Goal: Information Seeking & Learning: Learn about a topic

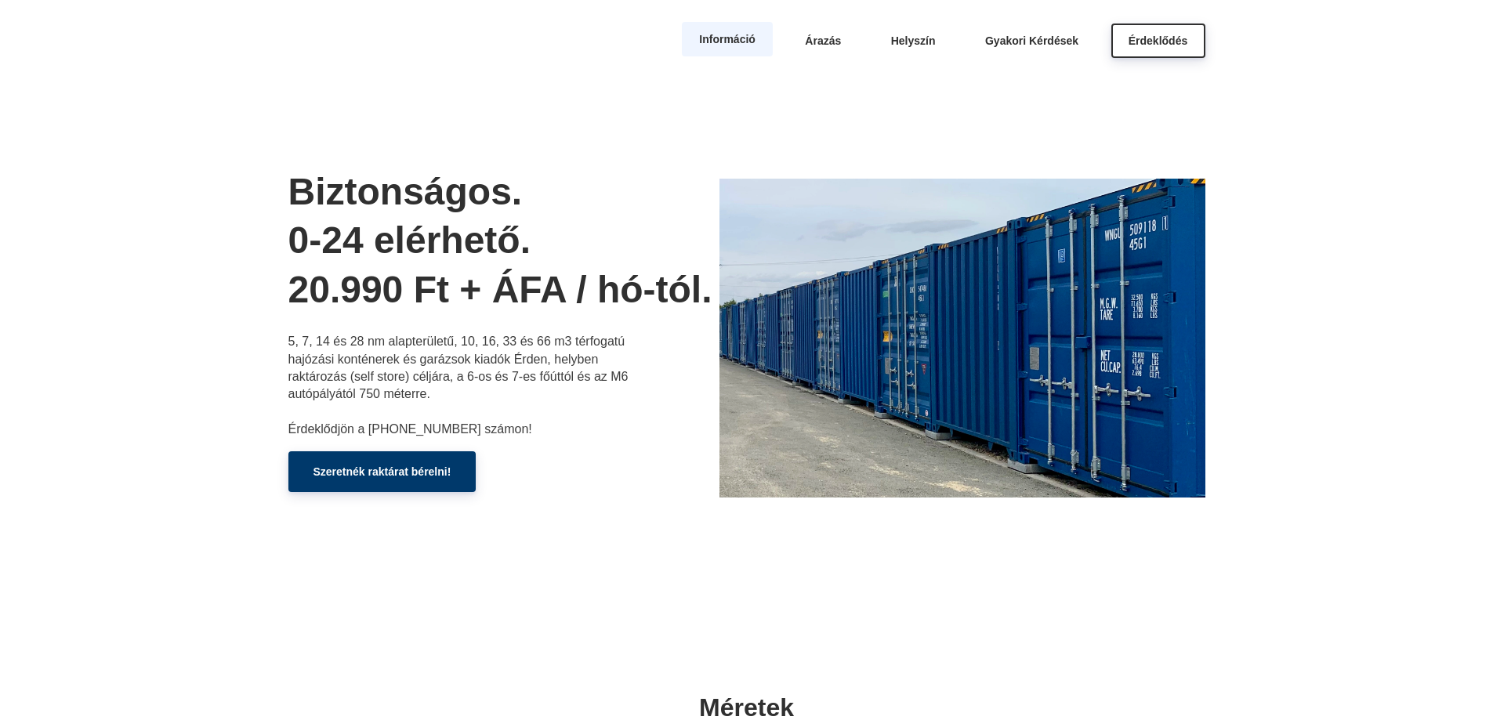
click at [737, 43] on span "Információ" at bounding box center [727, 39] width 56 height 13
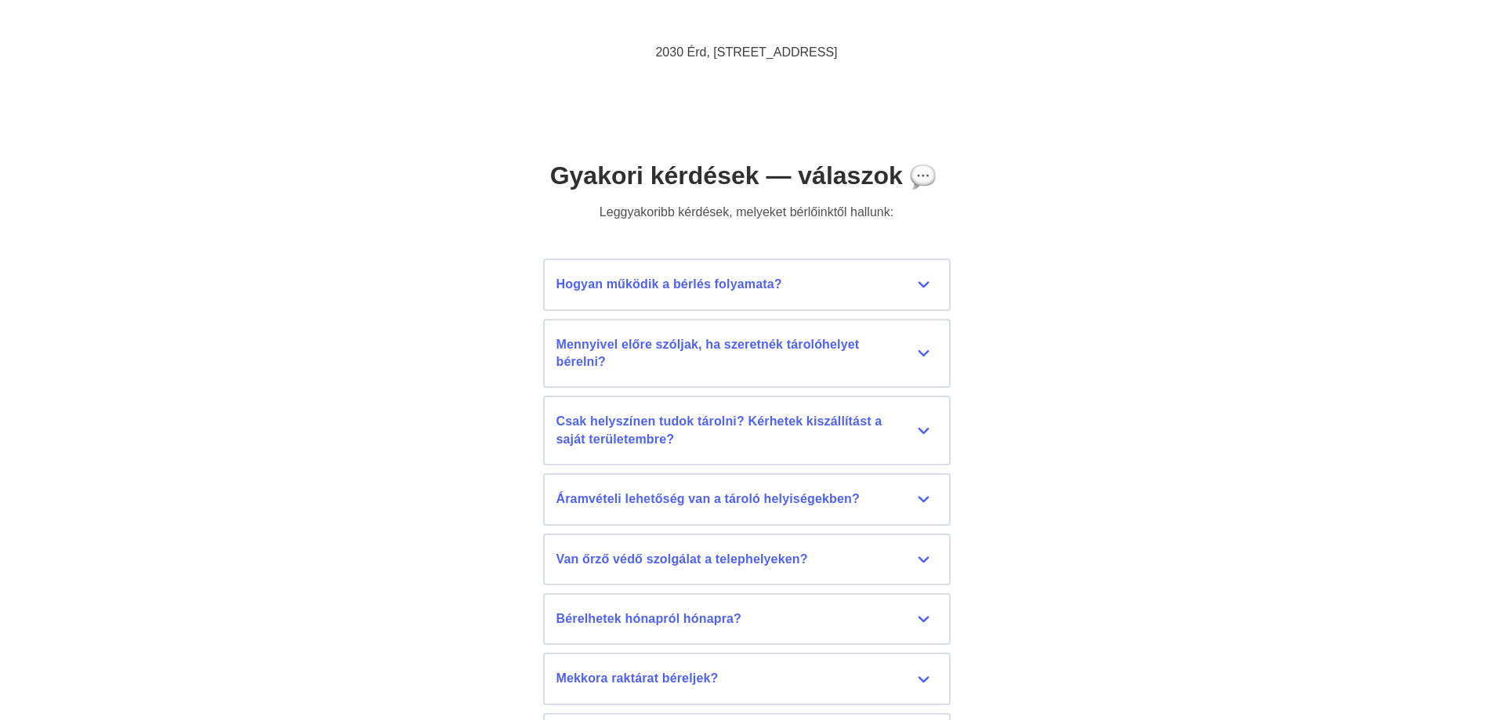
scroll to position [6854, 0]
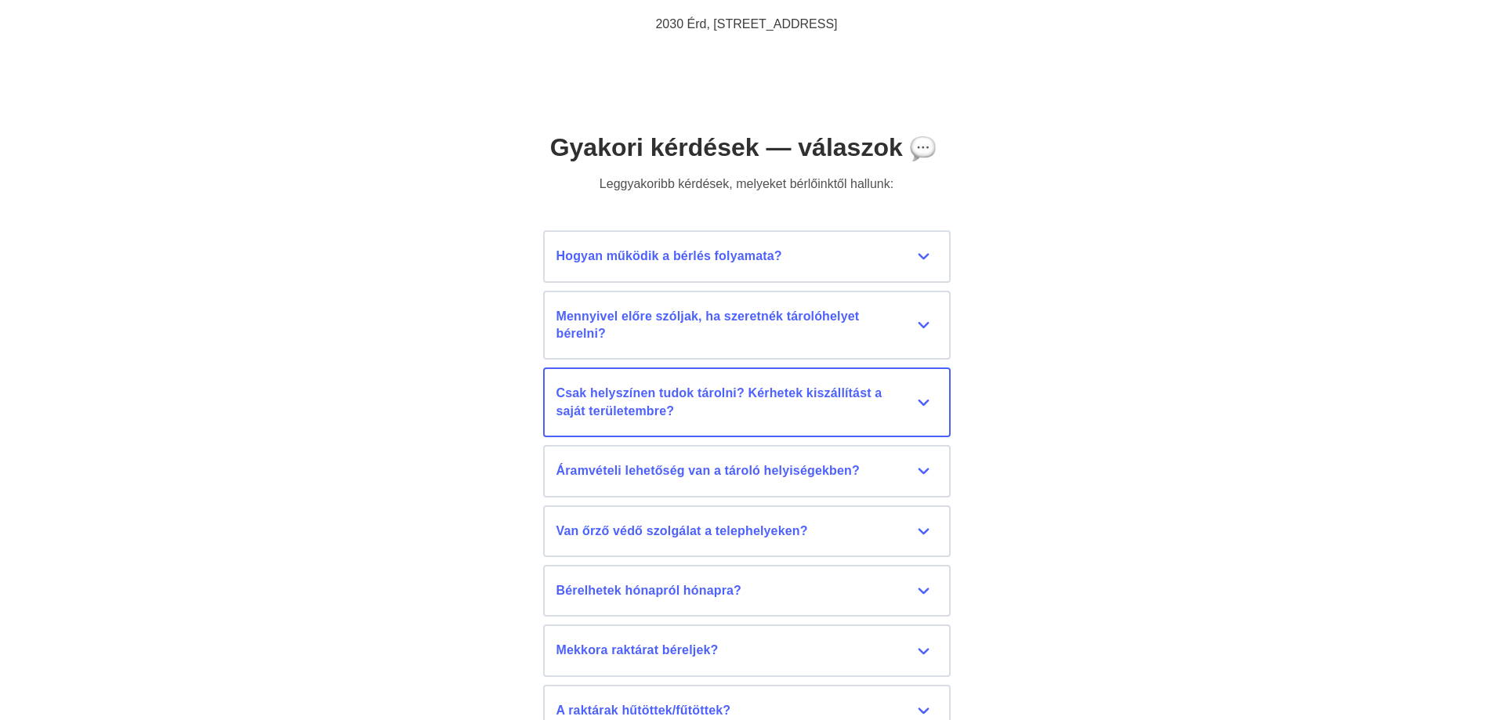
click at [731, 390] on div "Csak helyszínen tudok tárolni? Kérhetek kiszállítást a saját területembre?" at bounding box center [747, 402] width 381 height 35
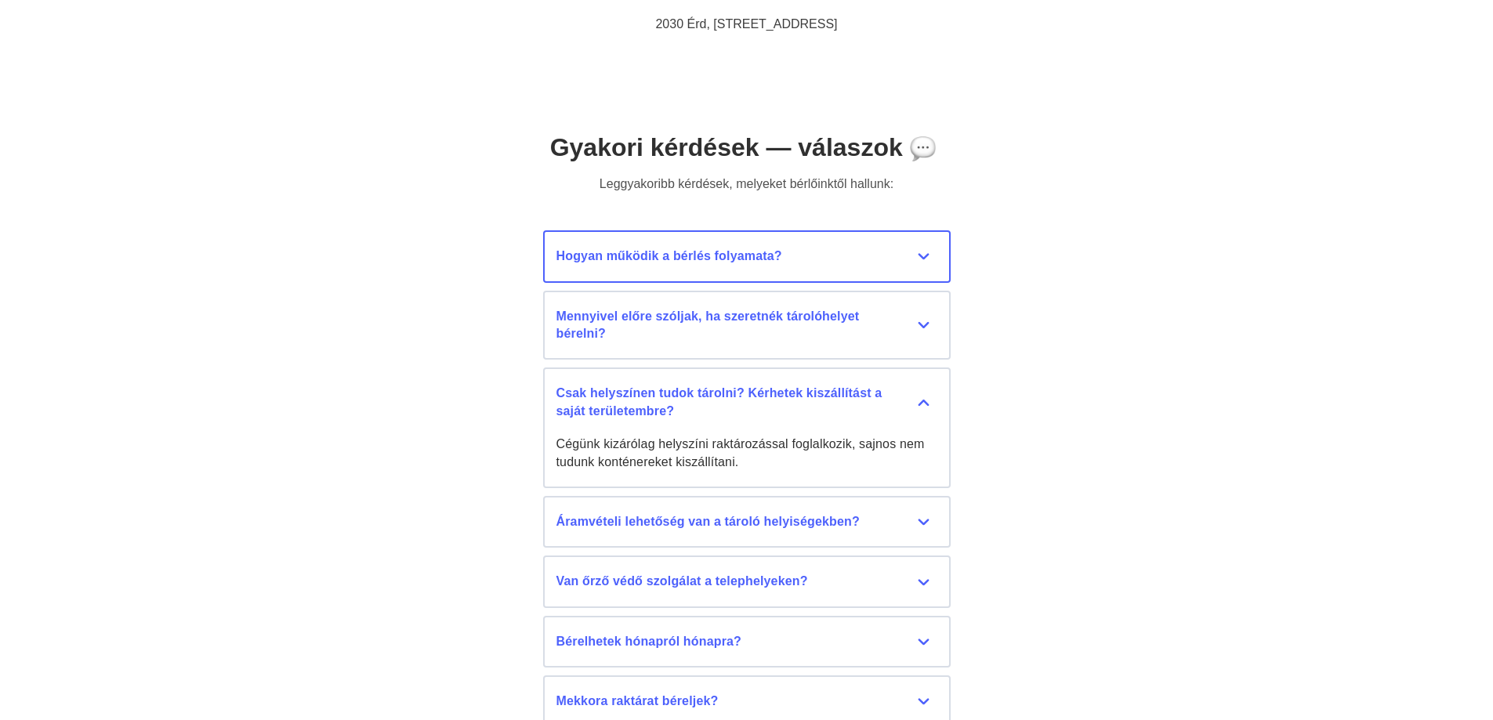
click at [691, 249] on div "Hogyan működik a bérlés folyamata?" at bounding box center [747, 256] width 381 height 17
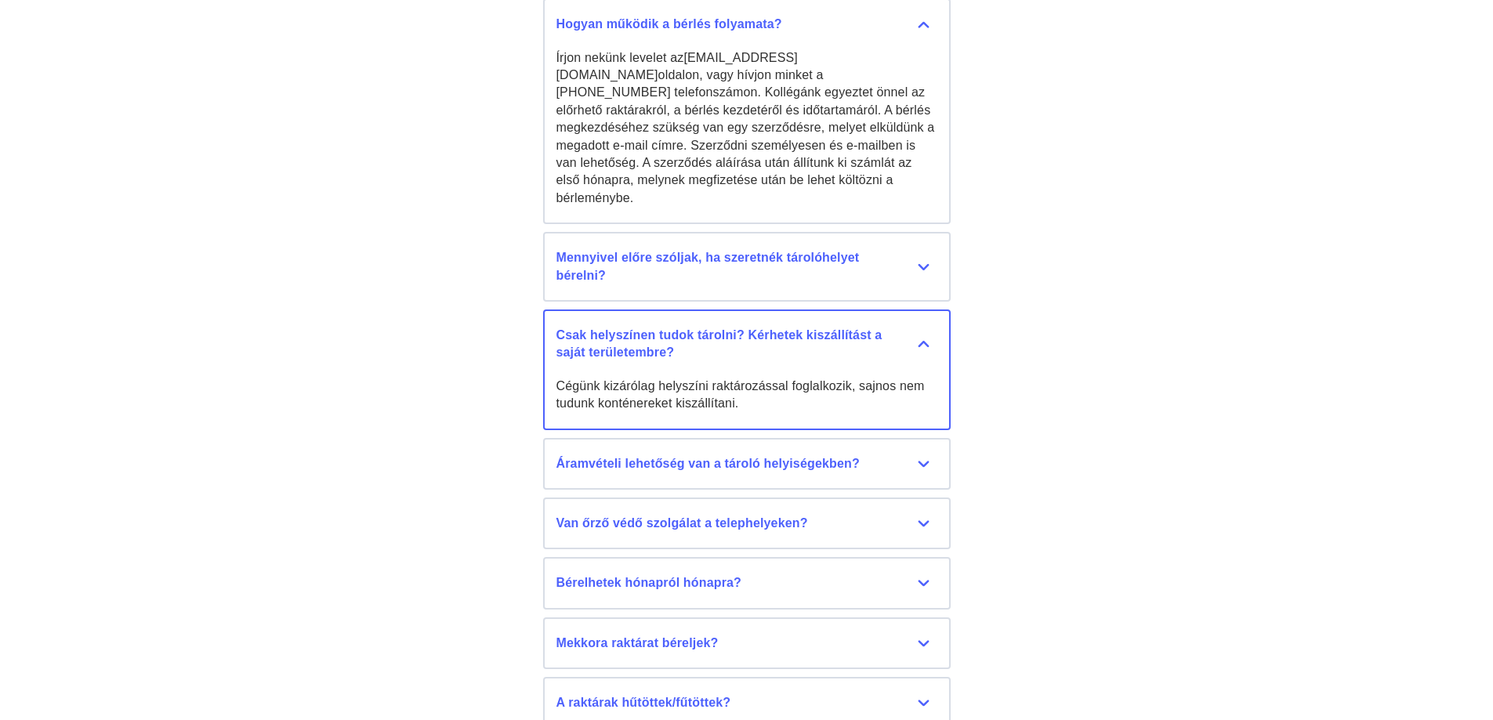
scroll to position [7089, 0]
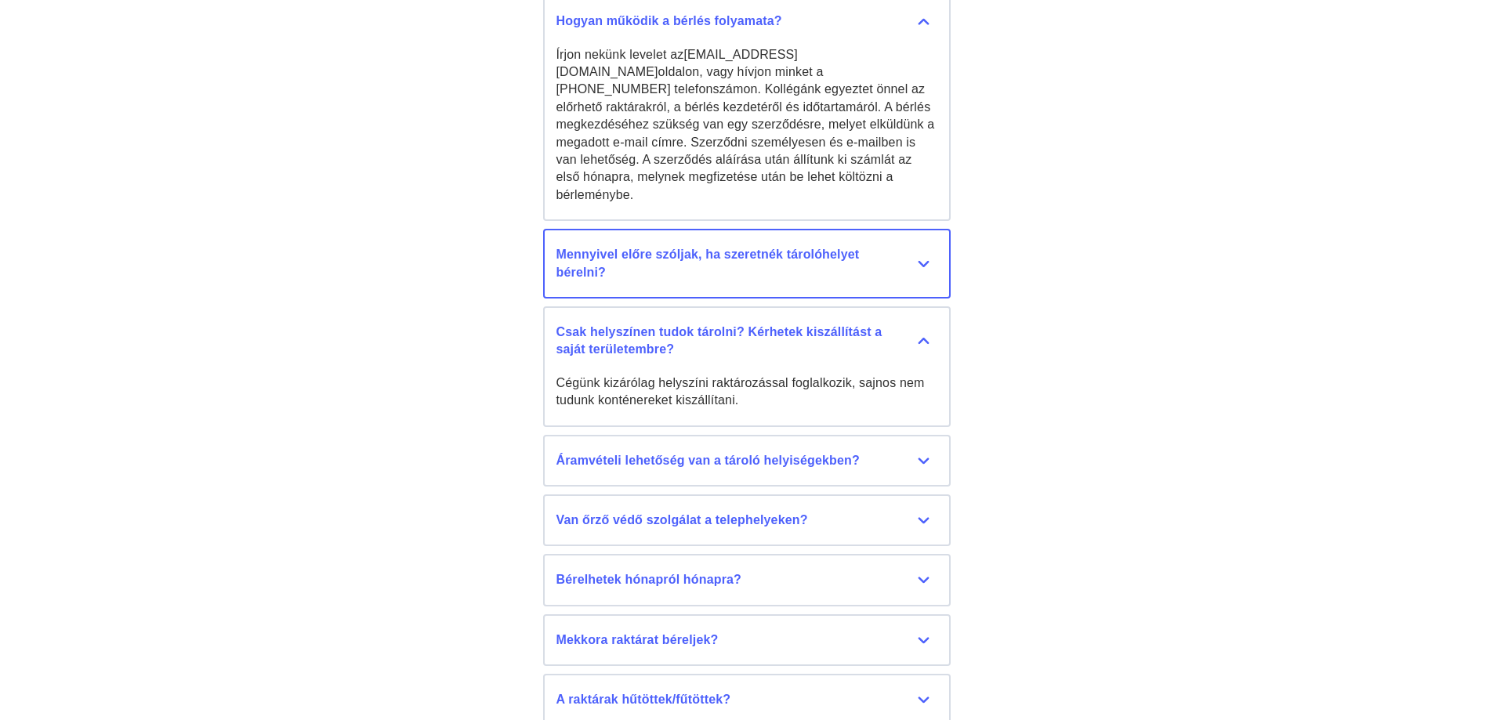
click at [708, 246] on div "Mennyivel előre szóljak, ha szeretnék tárolóhelyet bérelni?" at bounding box center [747, 263] width 381 height 35
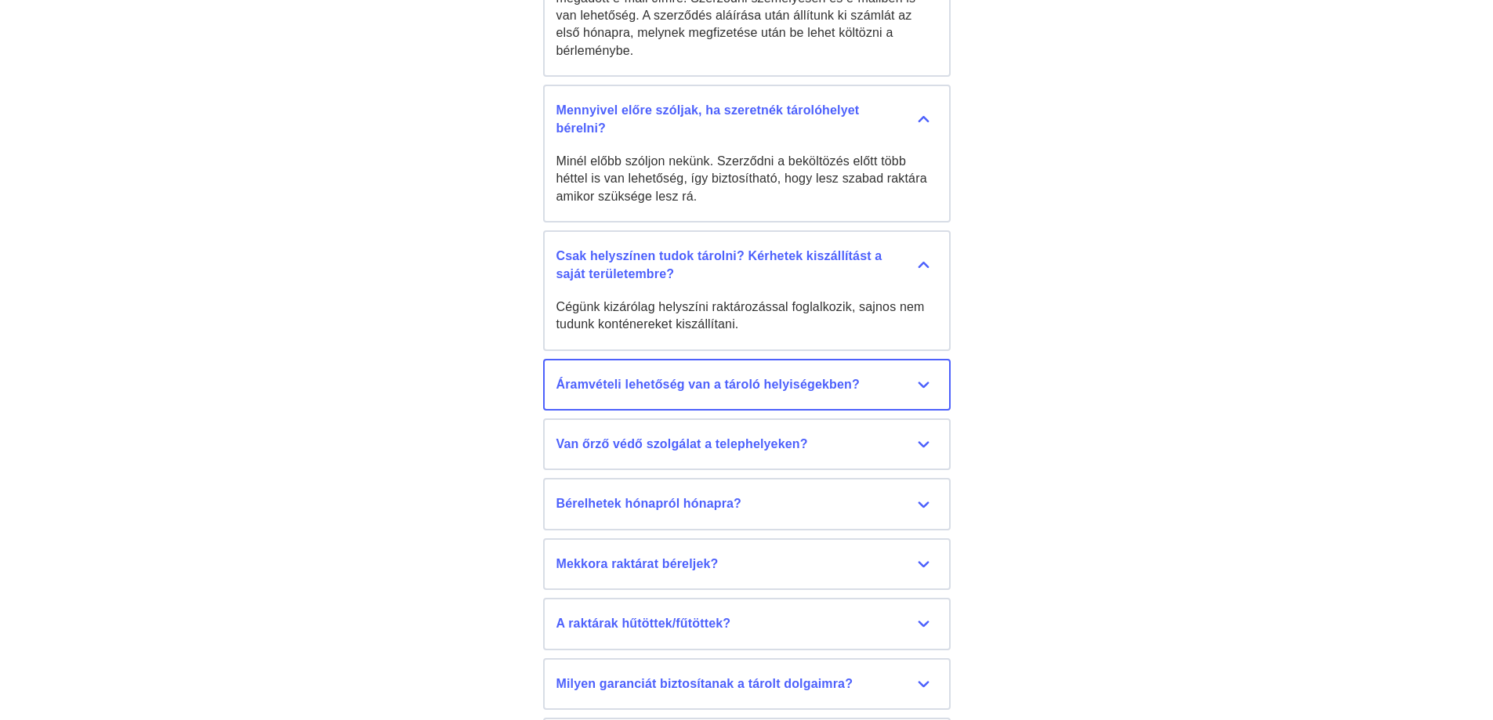
scroll to position [7246, 0]
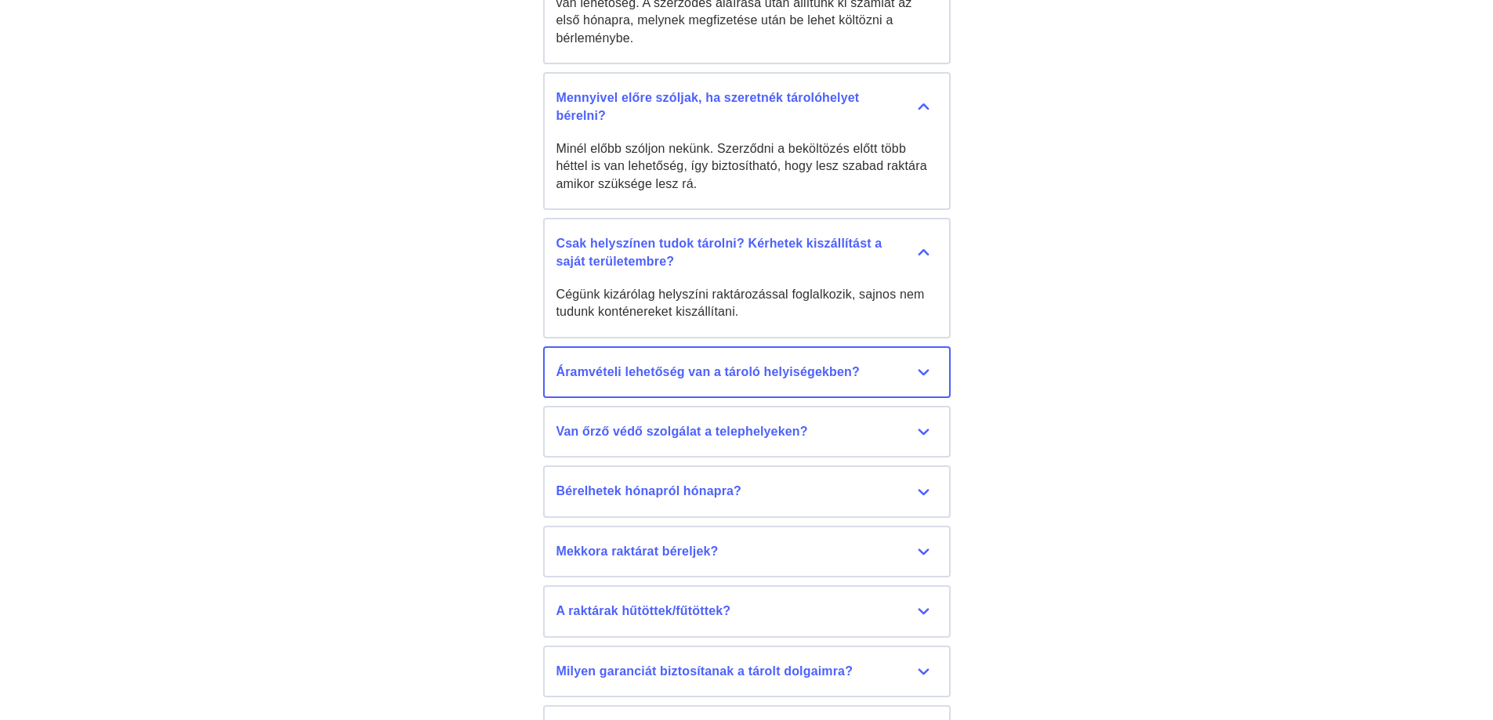
click at [715, 364] on div "Áramvételi lehetőség van a tároló helyiségekben?" at bounding box center [747, 372] width 381 height 17
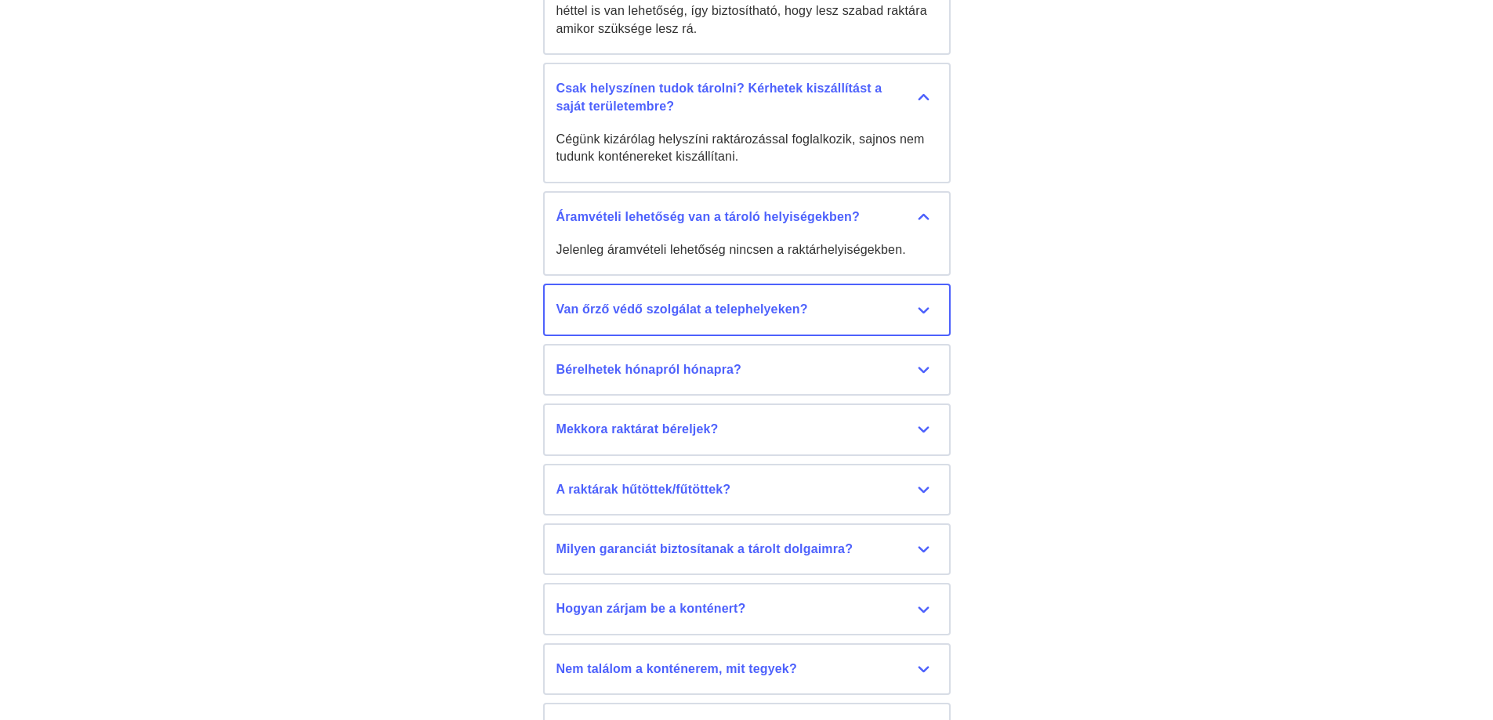
scroll to position [7402, 0]
click at [687, 299] on div "Van őrző védő szolgálat a telephelyeken?" at bounding box center [747, 307] width 381 height 17
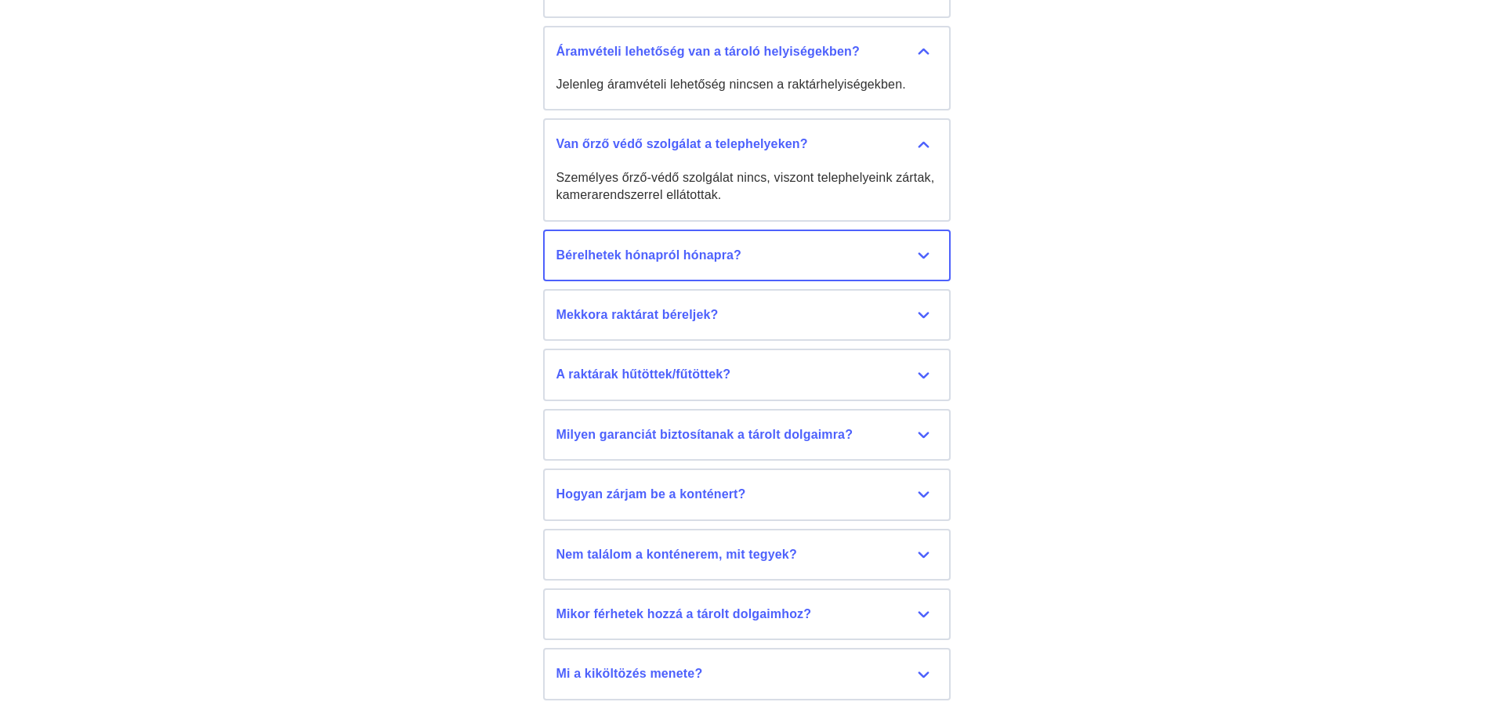
scroll to position [7637, 0]
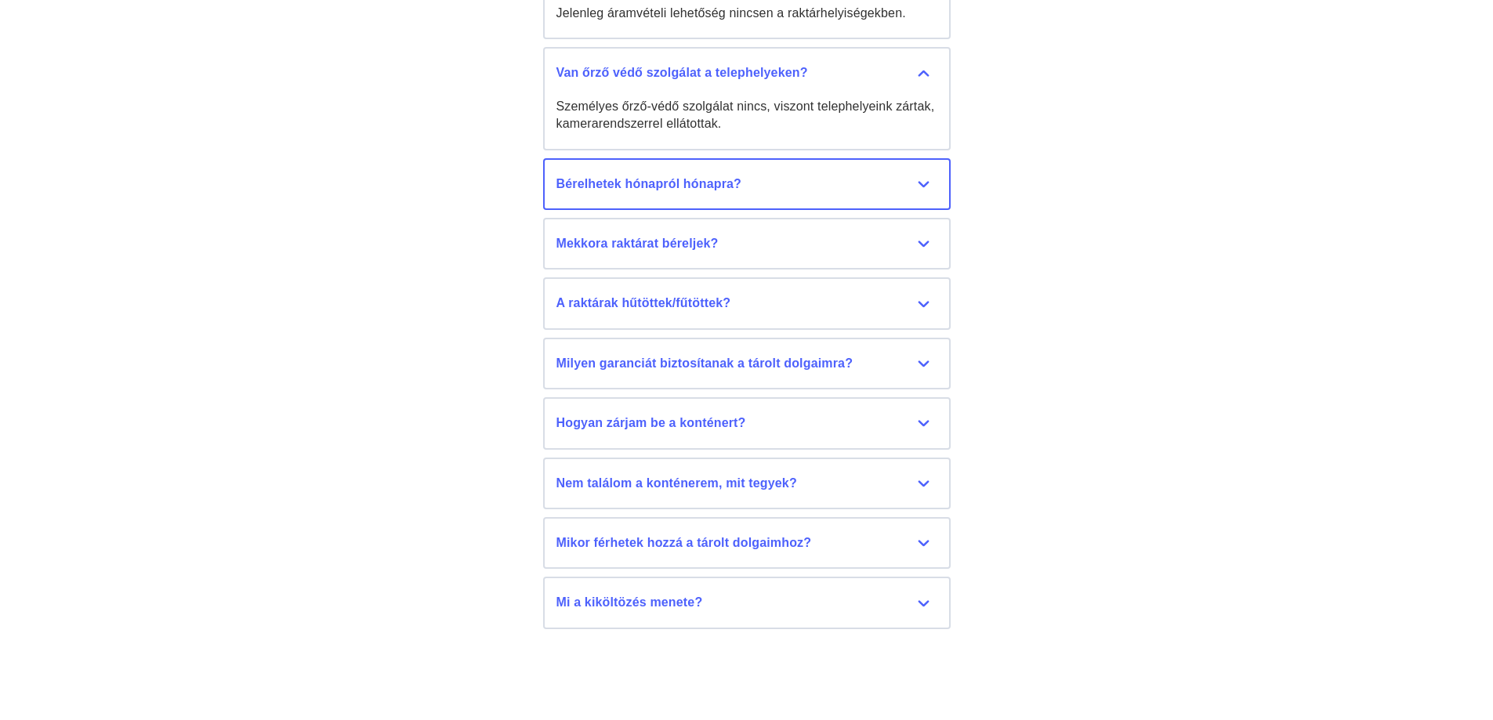
click at [667, 176] on div "Bérelhetek hónapról hónapra?" at bounding box center [747, 184] width 381 height 17
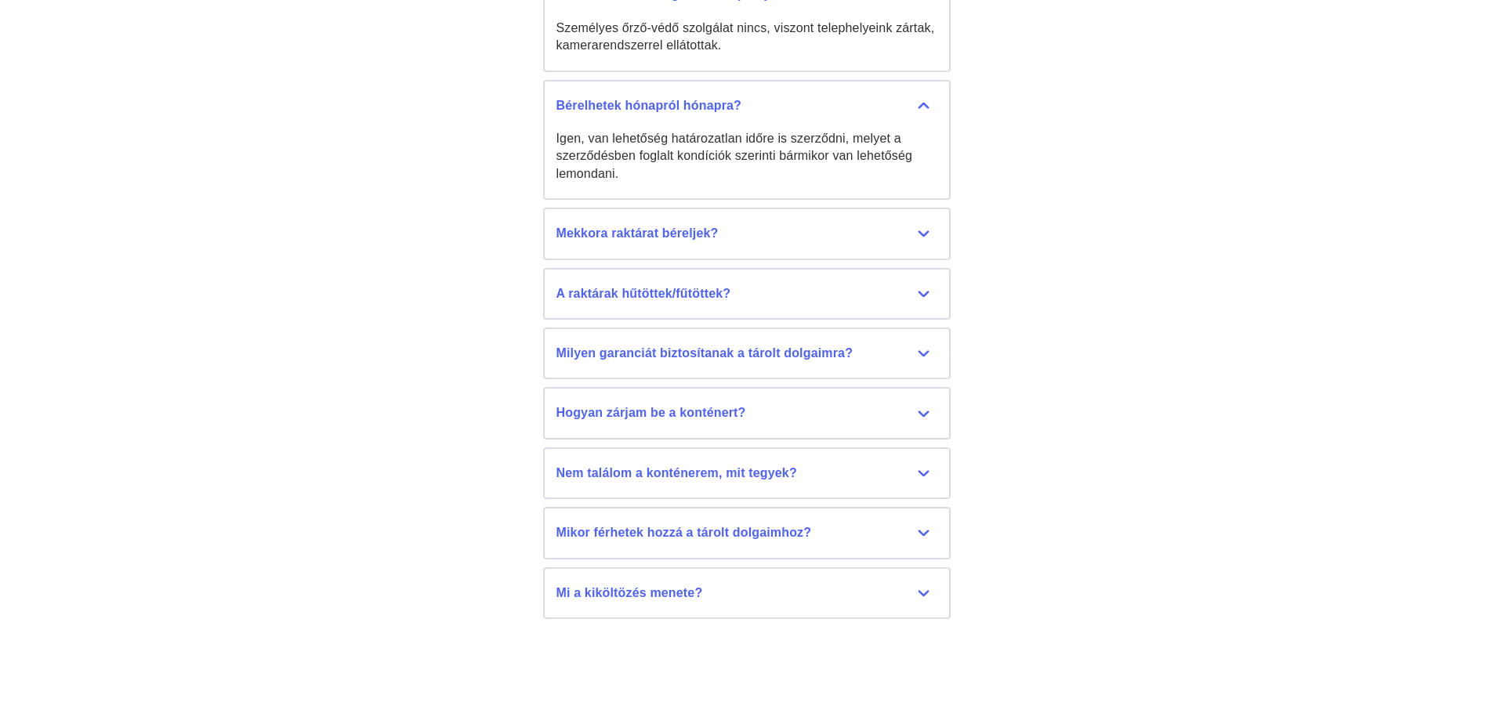
scroll to position [7794, 0]
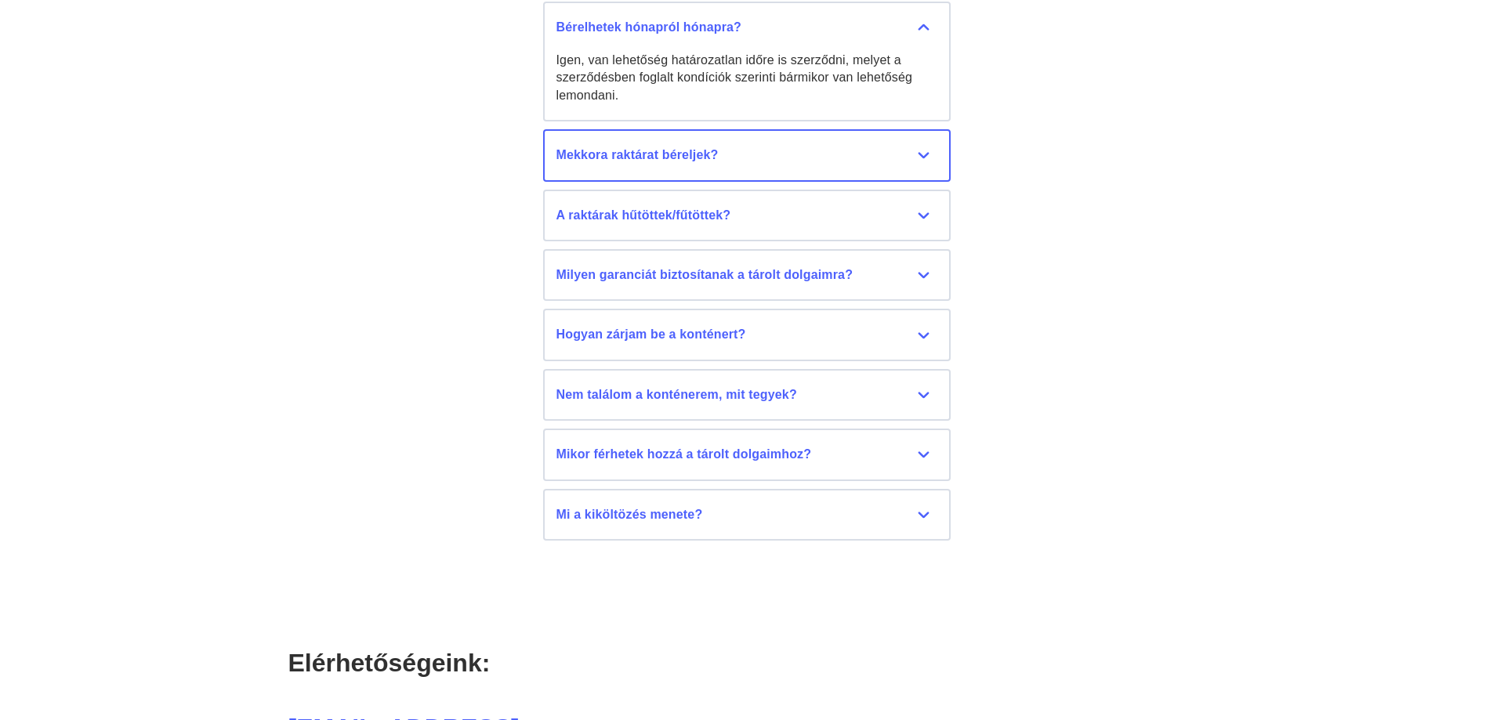
click at [698, 147] on div "Mekkora raktárat béreljek?" at bounding box center [747, 155] width 381 height 17
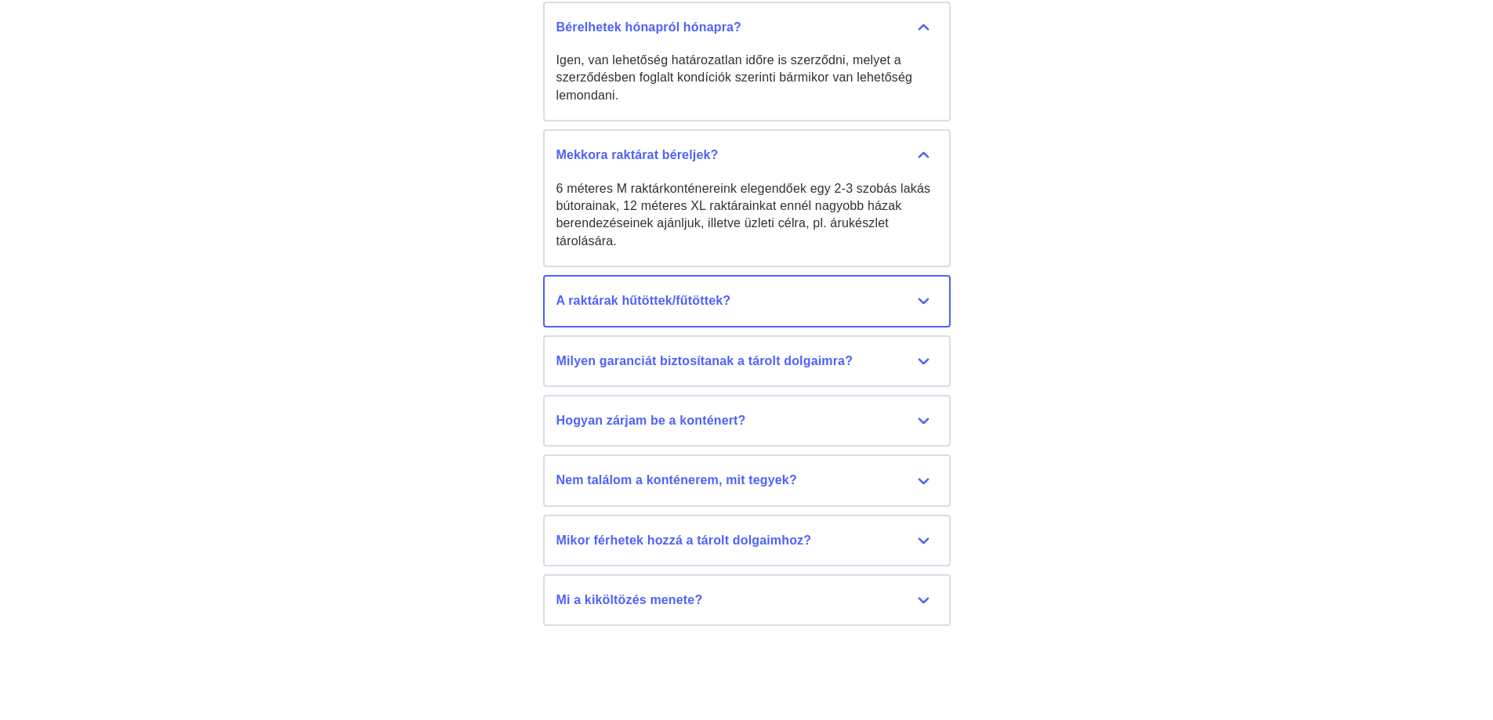
click at [879, 292] on div "A raktárak hűtöttek/fűtöttek?" at bounding box center [747, 300] width 381 height 17
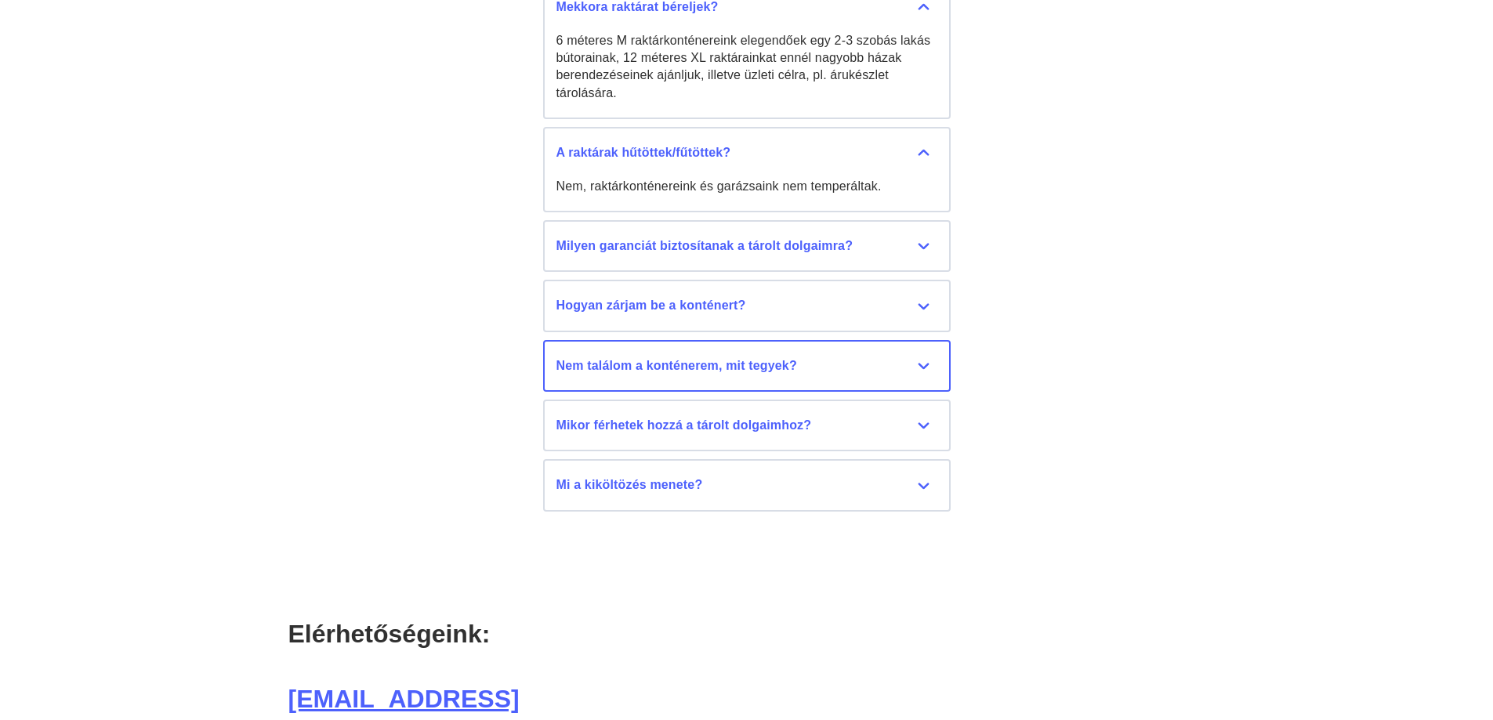
scroll to position [7951, 0]
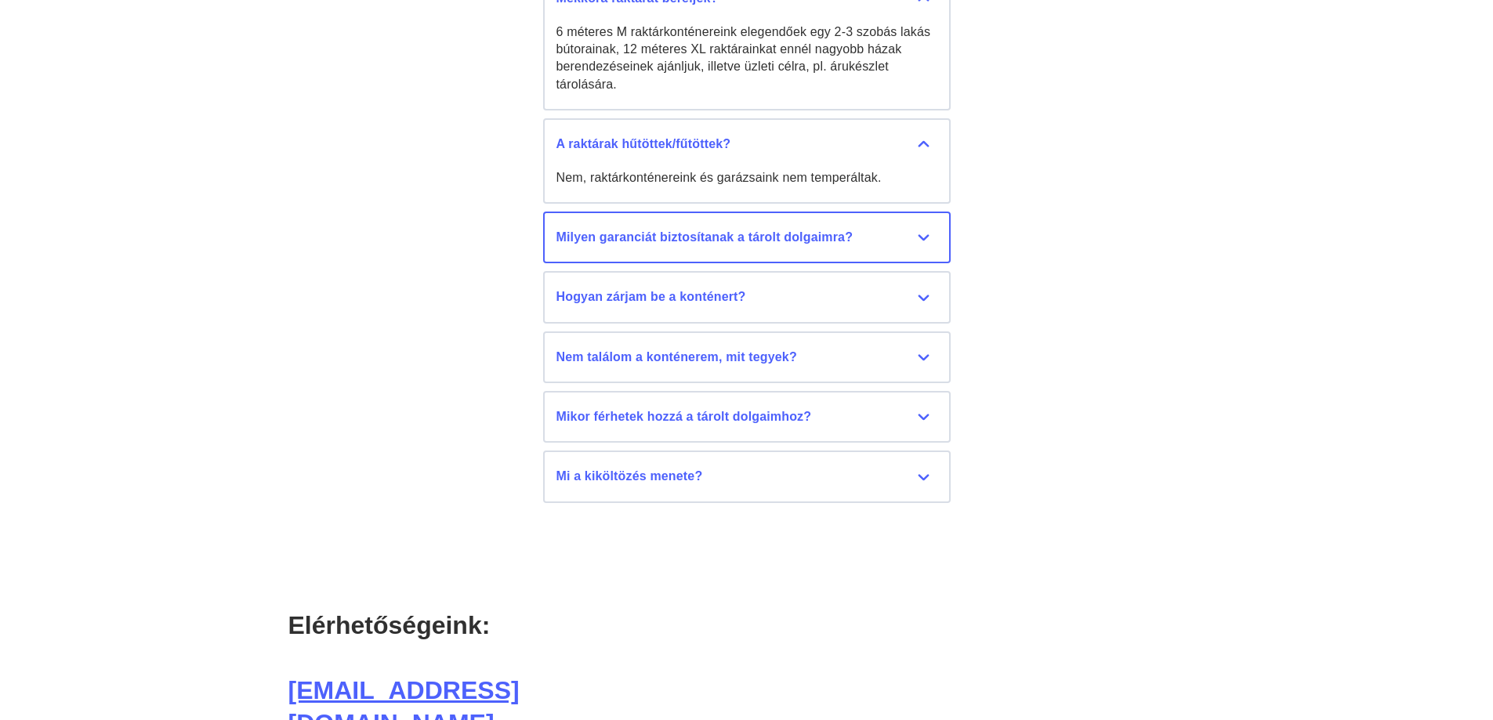
click at [731, 229] on div "Milyen garanciát biztosítanak a tárolt dolgaimra?" at bounding box center [747, 237] width 381 height 17
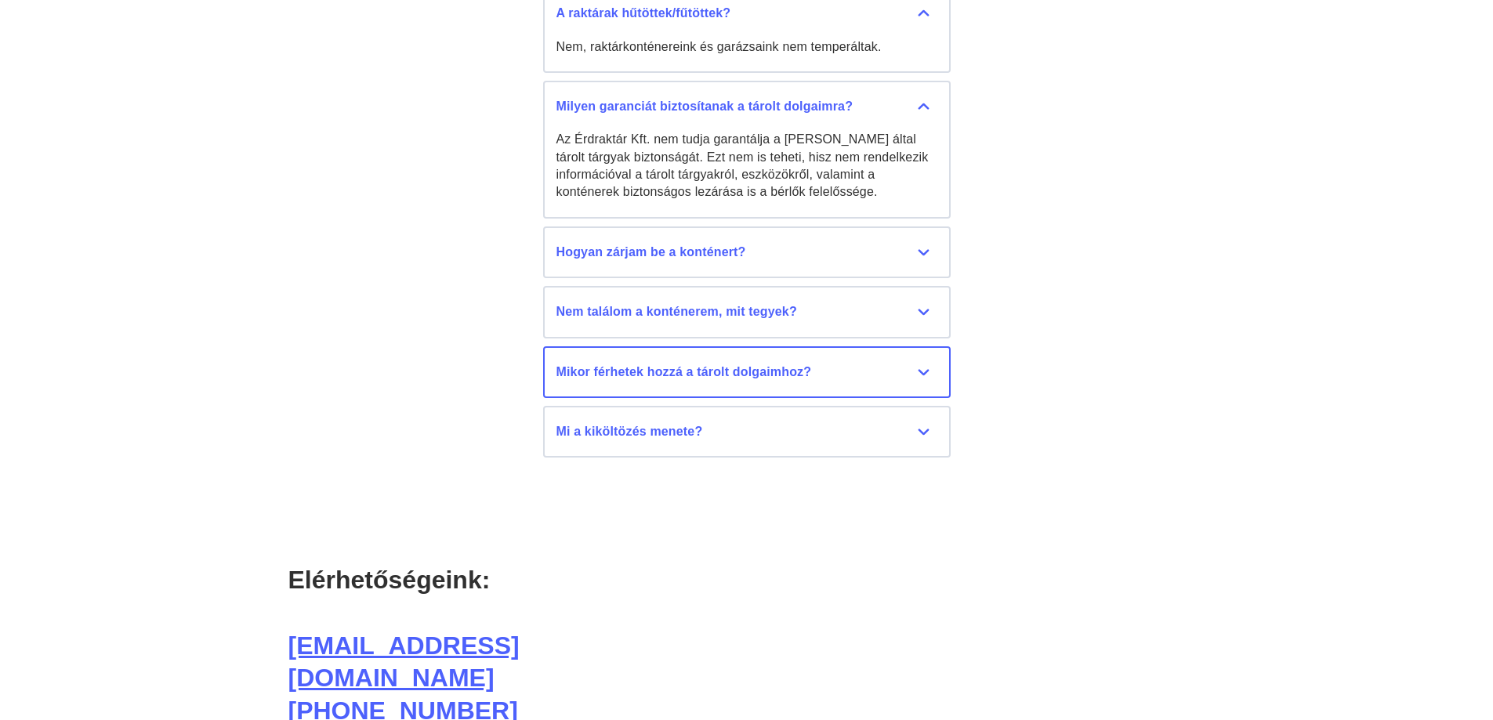
scroll to position [8108, 0]
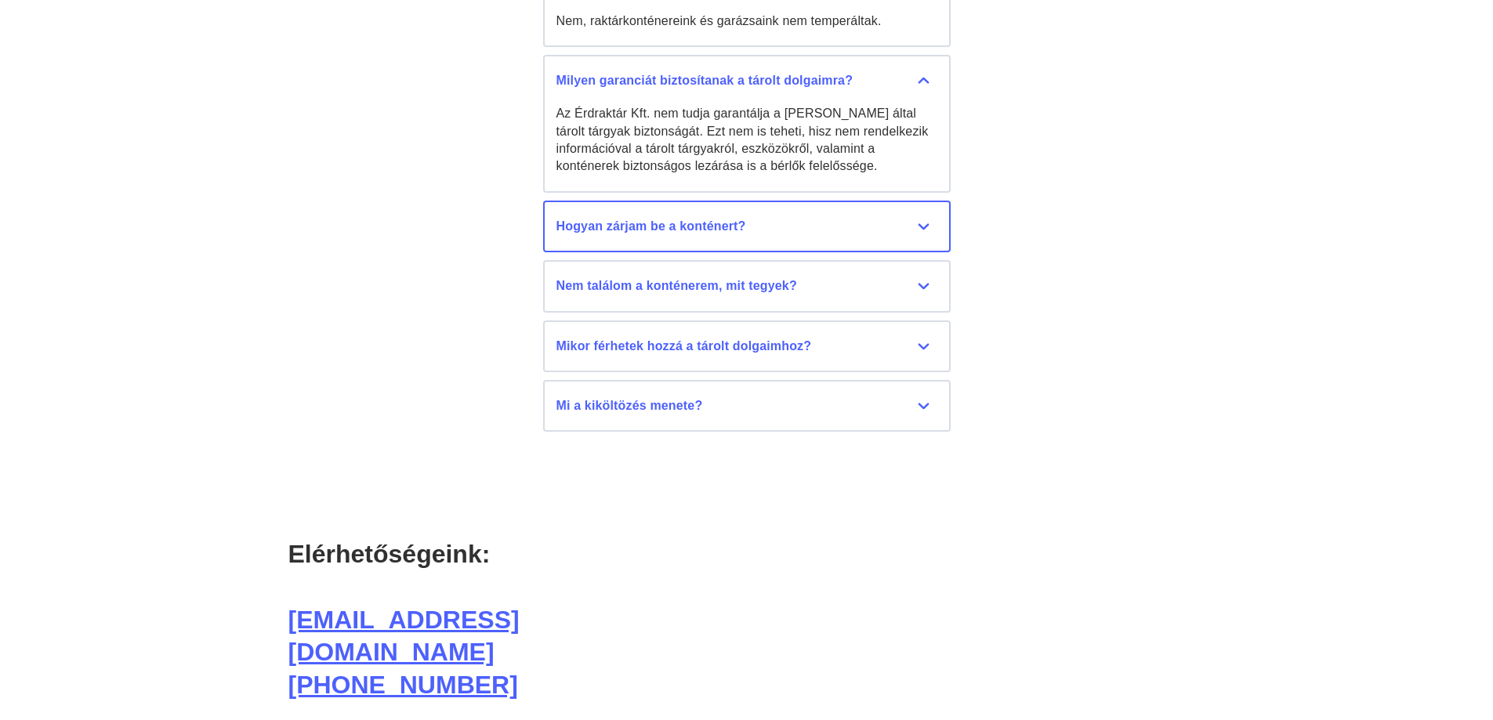
click at [736, 218] on div "Hogyan zárjam be a konténert?" at bounding box center [747, 226] width 381 height 17
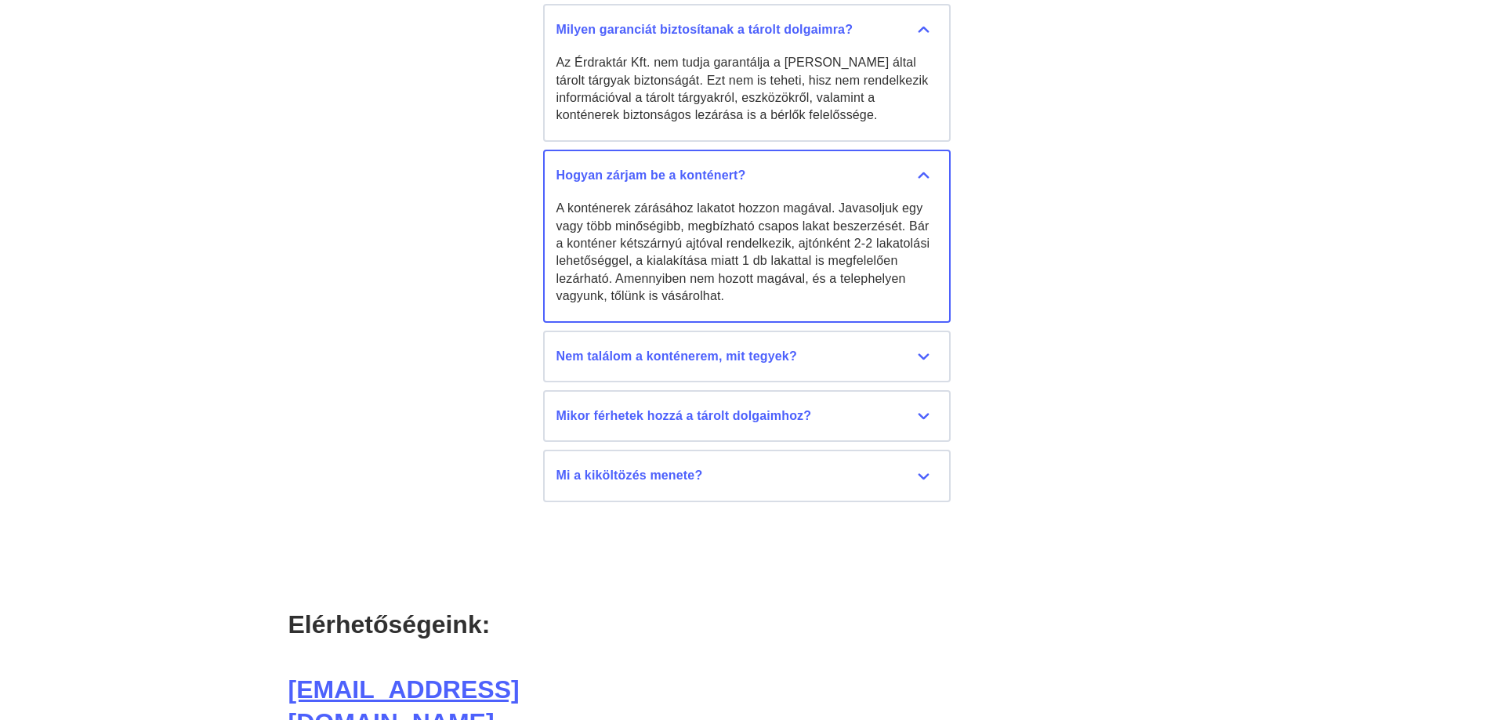
scroll to position [8186, 0]
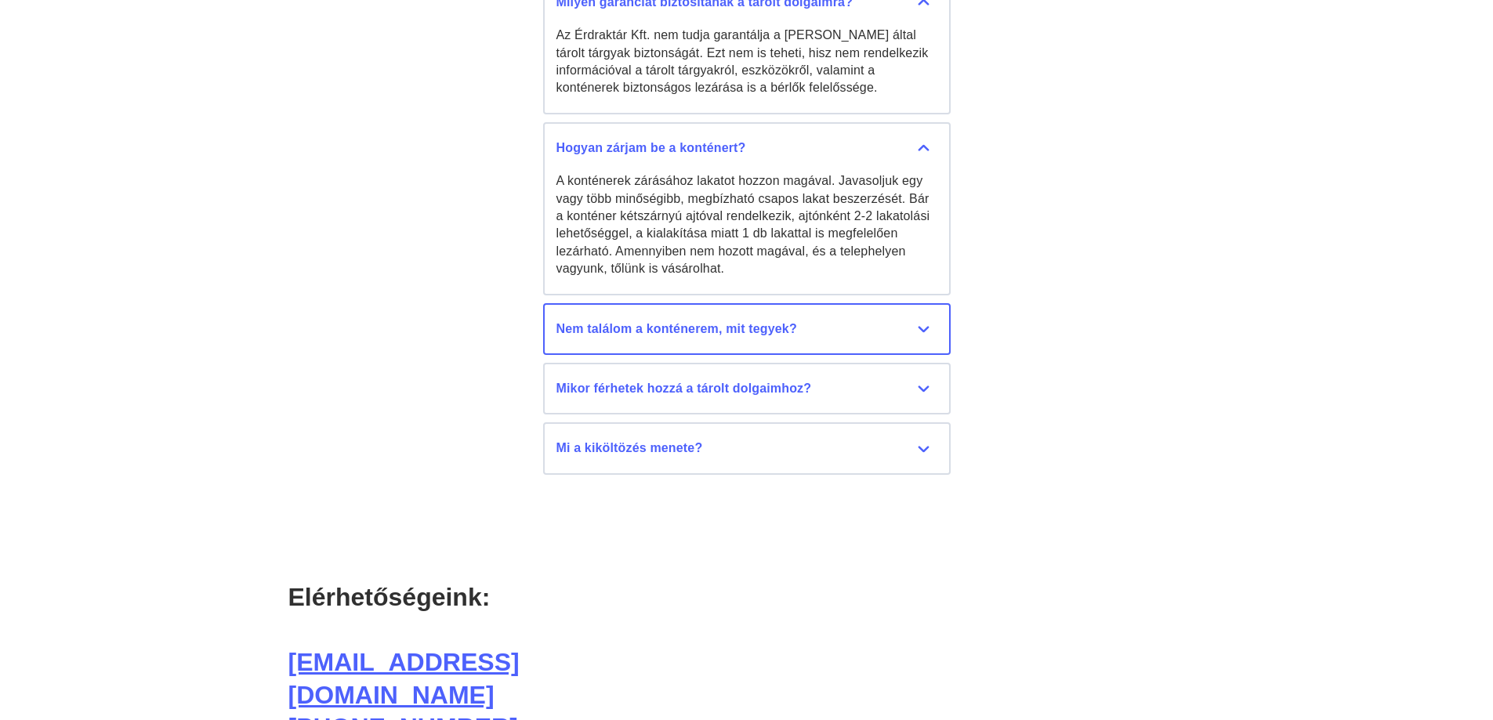
click at [714, 321] on div "Nem találom a konténerem, mit tegyek?" at bounding box center [747, 329] width 381 height 17
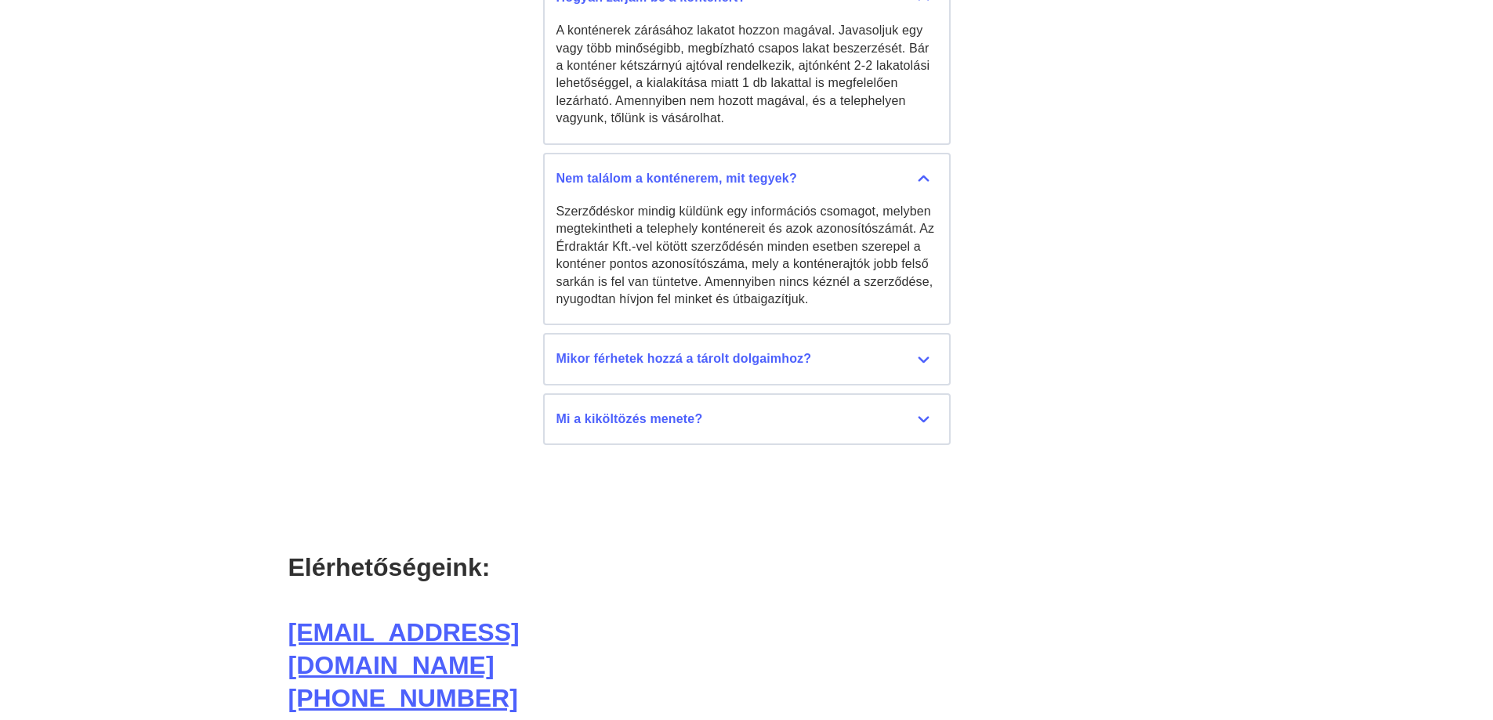
scroll to position [8343, 0]
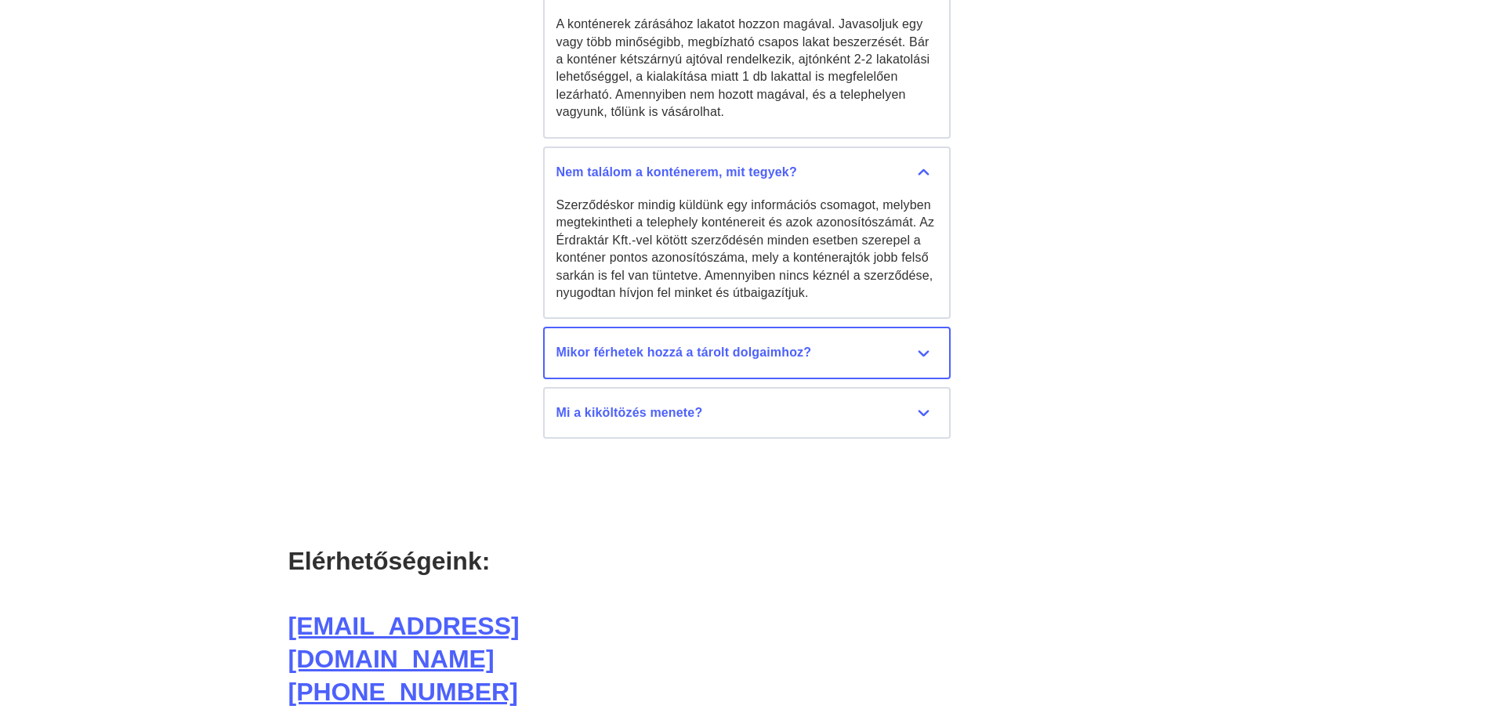
click at [702, 344] on div "Mikor férhetek hozzá a tárolt dolgaimhoz?" at bounding box center [747, 352] width 381 height 17
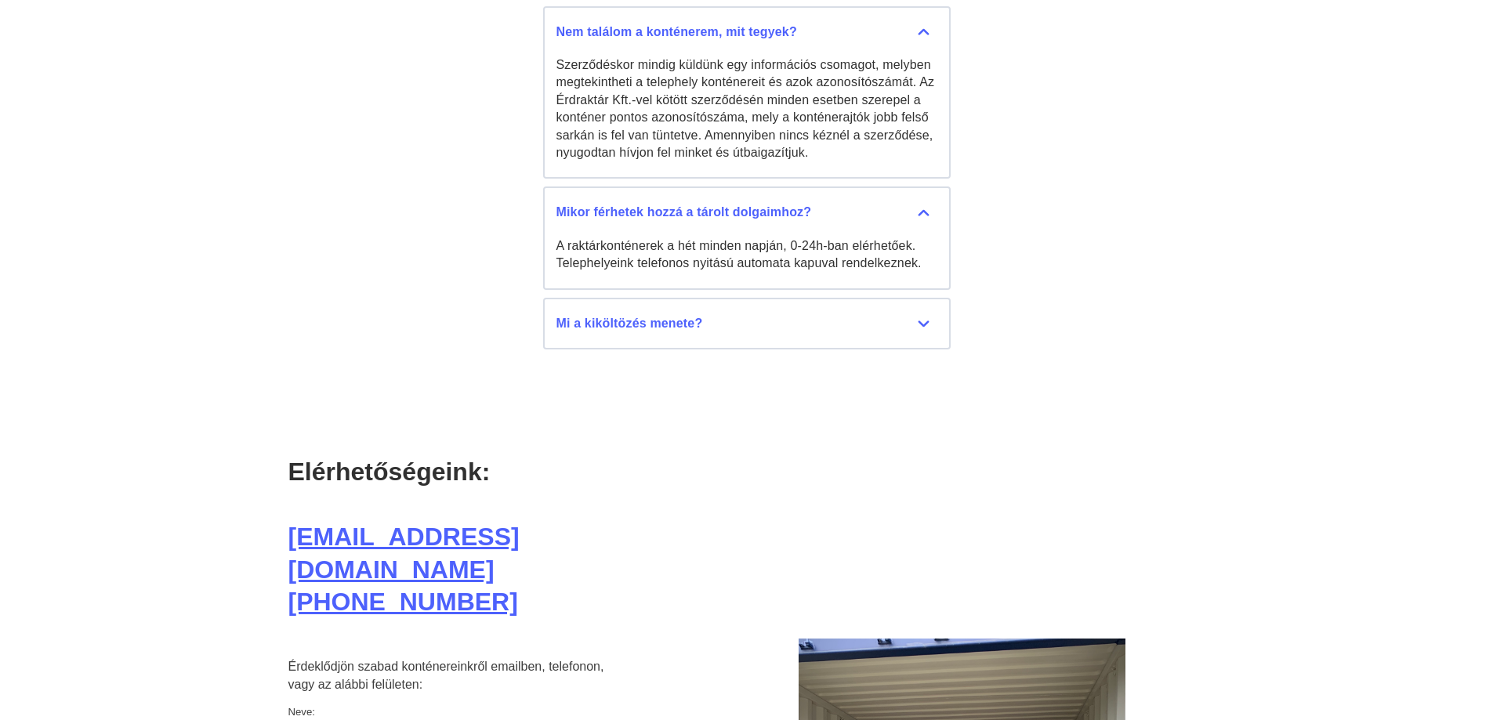
scroll to position [8500, 0]
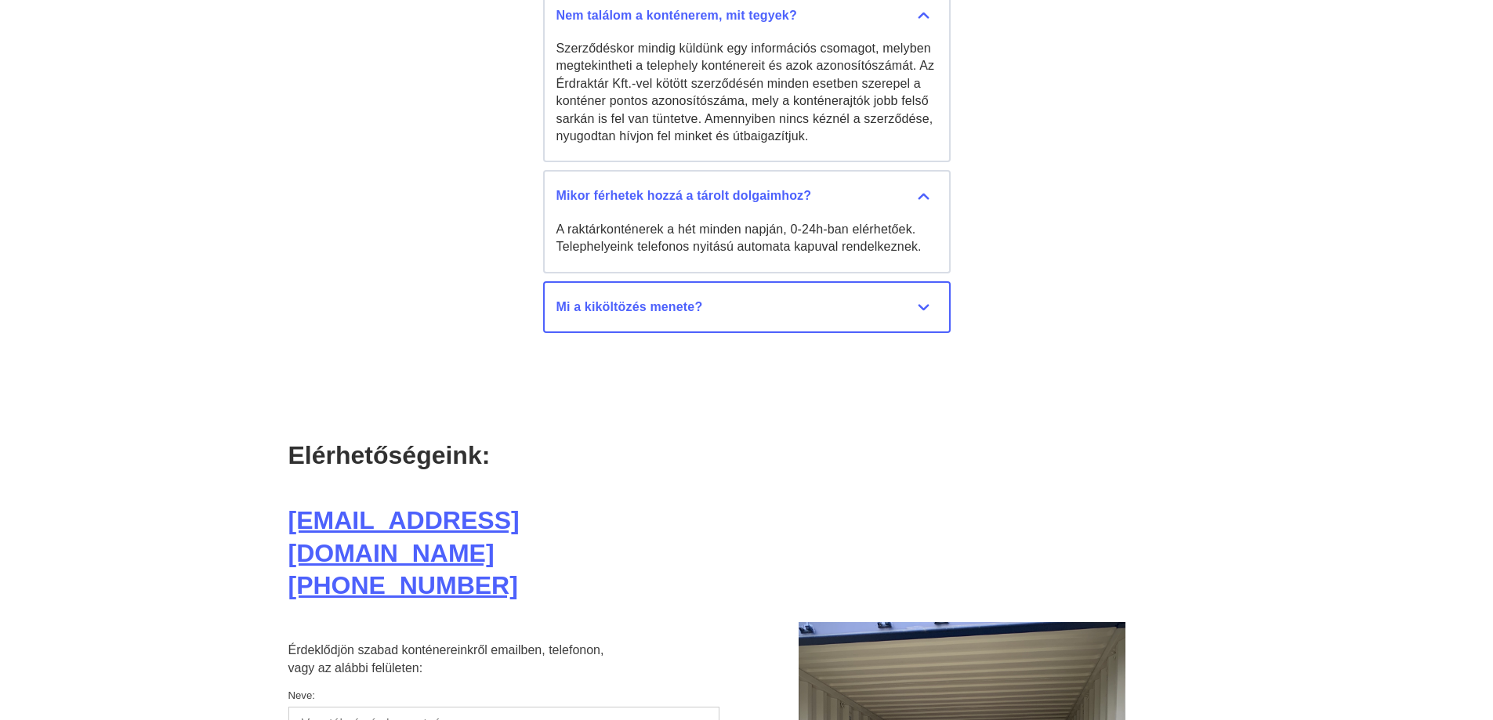
click at [670, 299] on div "Mi a kiköltözés menete?" at bounding box center [747, 307] width 381 height 17
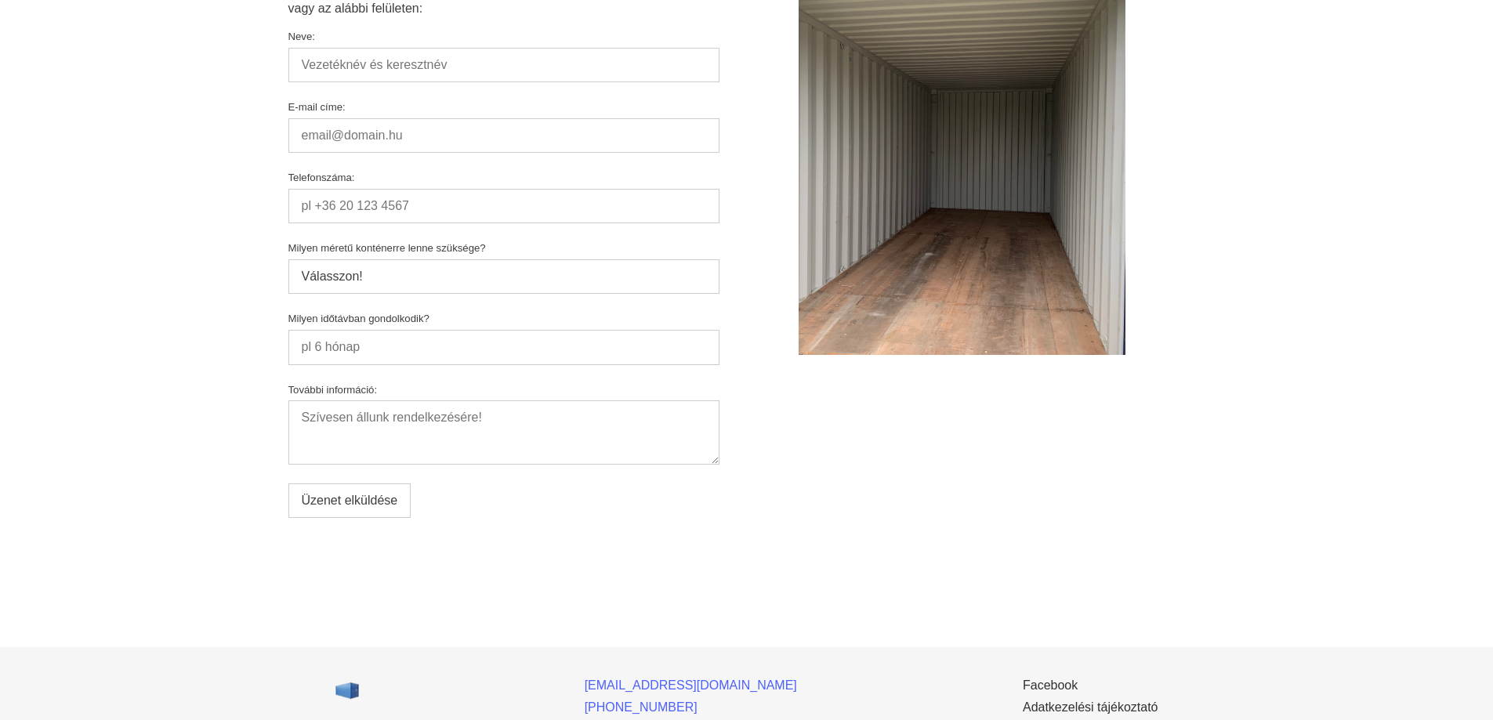
scroll to position [9426, 0]
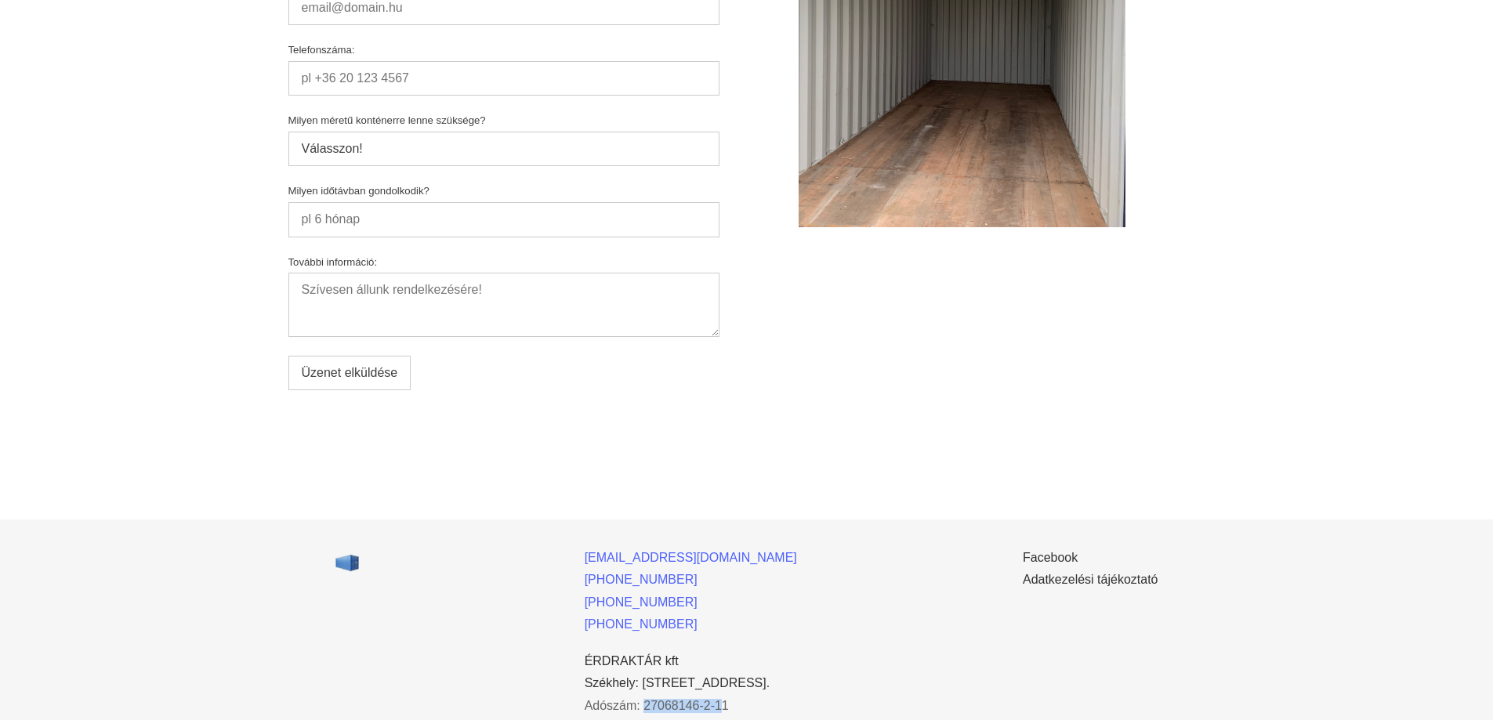
drag, startPoint x: 726, startPoint y: 635, endPoint x: 649, endPoint y: 635, distance: 76.8
click at [649, 699] on link "Adószám: 27068146-2-11" at bounding box center [657, 705] width 144 height 13
click at [756, 699] on li "Adószám: 27068146-2-11" at bounding box center [691, 706] width 212 height 14
drag, startPoint x: 738, startPoint y: 631, endPoint x: 649, endPoint y: 630, distance: 89.4
click at [649, 630] on ul "[EMAIL_ADDRESS][DOMAIN_NAME] [PHONE_NUMBER] [PHONE_NUMBER] [PHONE_NUMBER] ÉRDRA…" at bounding box center [691, 636] width 212 height 170
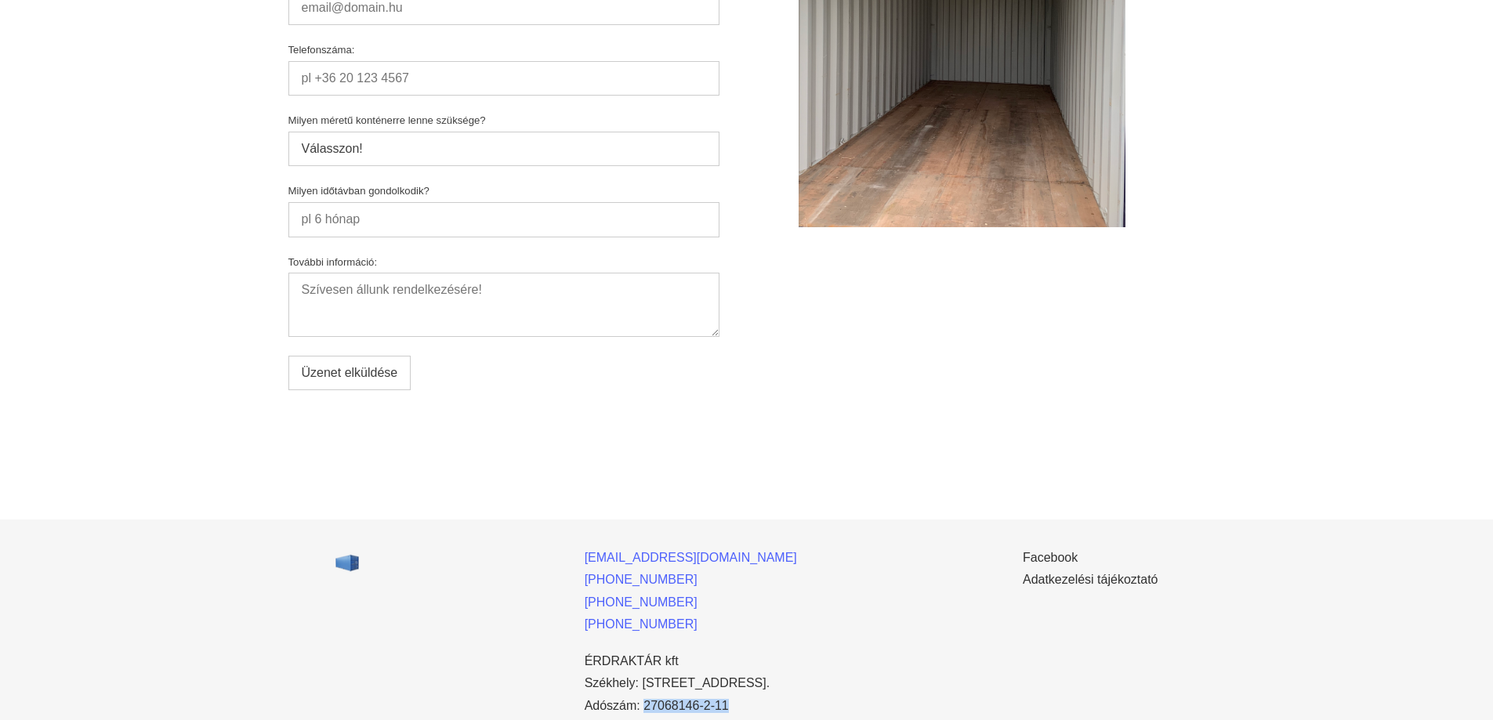
copy link "27068146-2-11"
click at [1057, 551] on link "Facebook" at bounding box center [1050, 557] width 55 height 13
